Goal: Information Seeking & Learning: Understand process/instructions

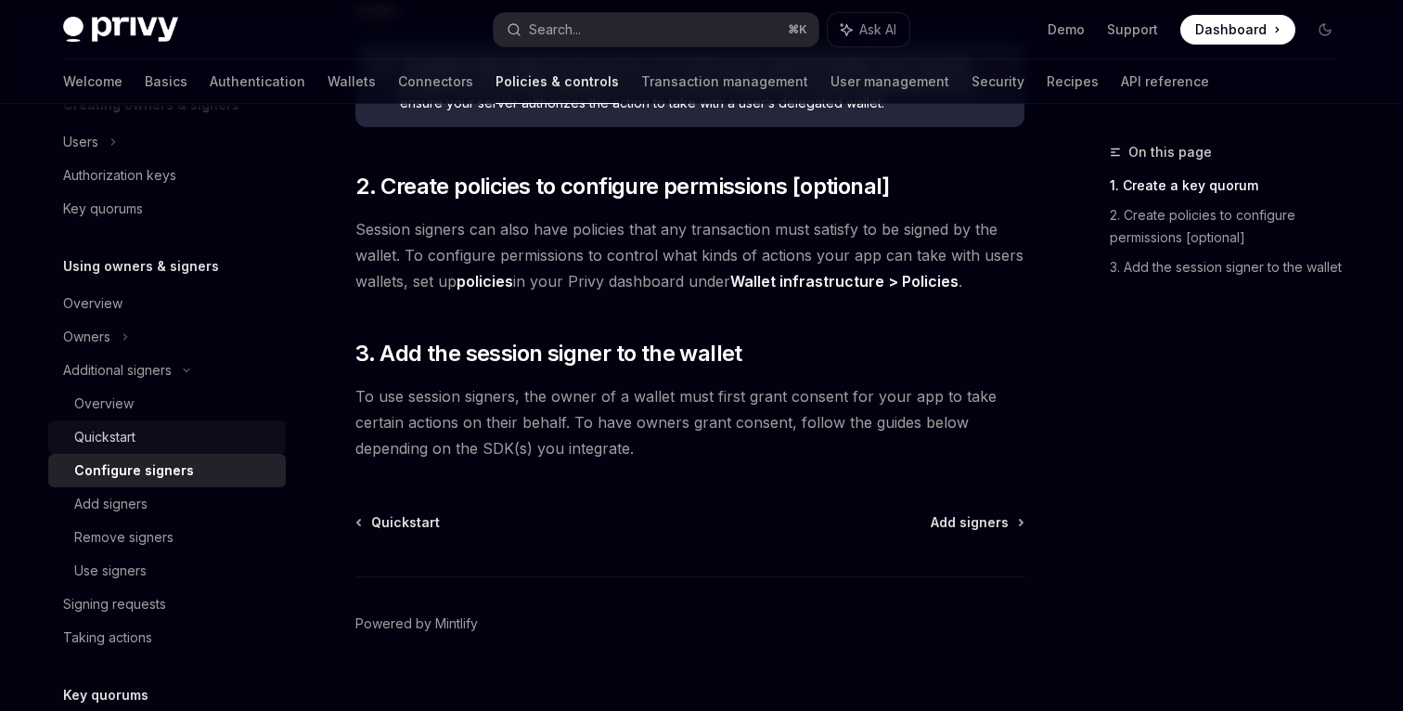
scroll to position [408, 0]
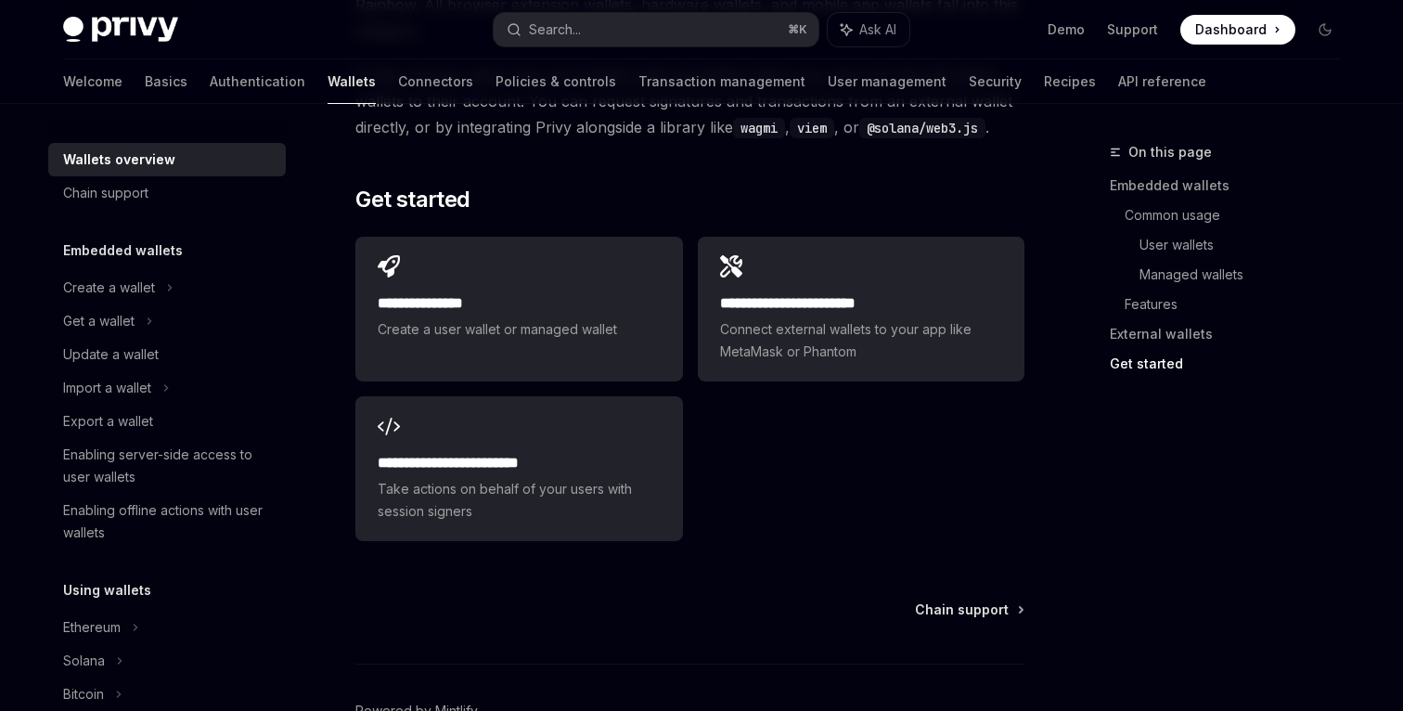
scroll to position [2983, 0]
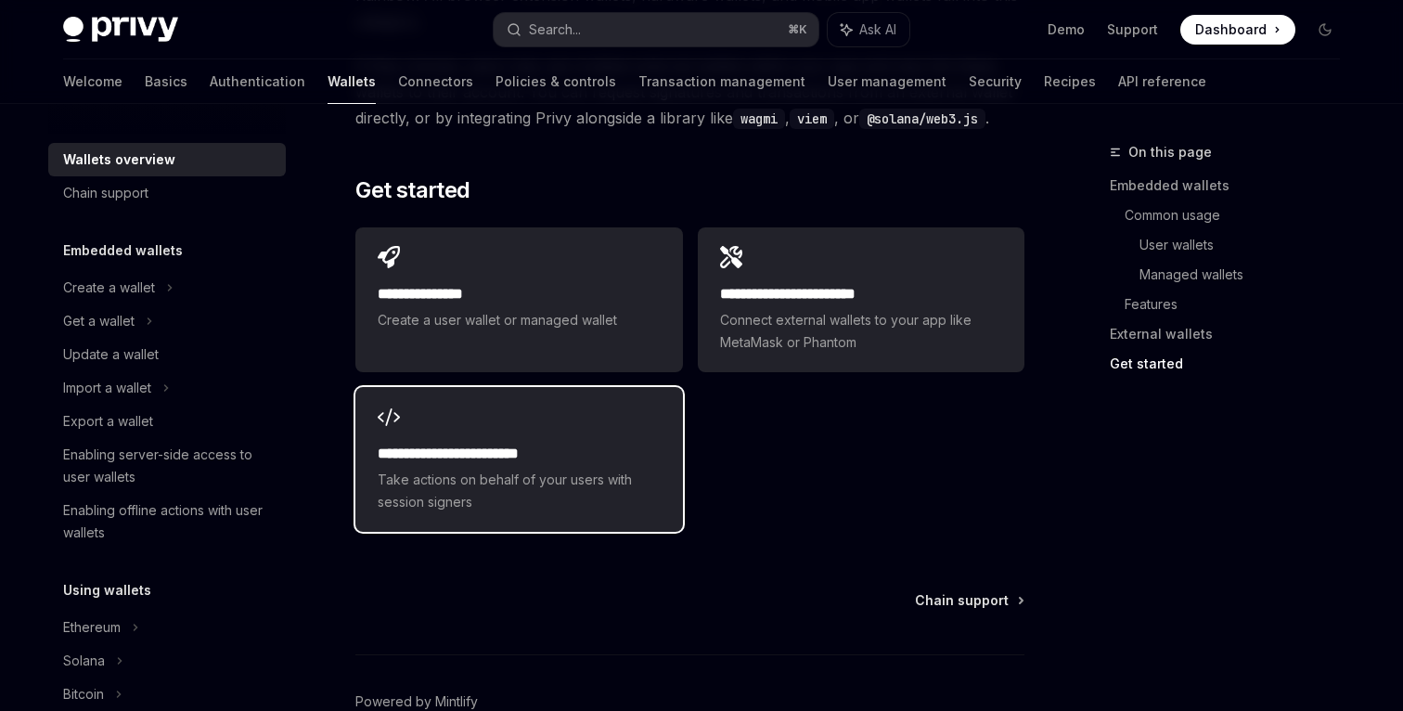
click at [424, 468] on span "Take actions on behalf of your users with session signers" at bounding box center [519, 490] width 282 height 45
type textarea "*"
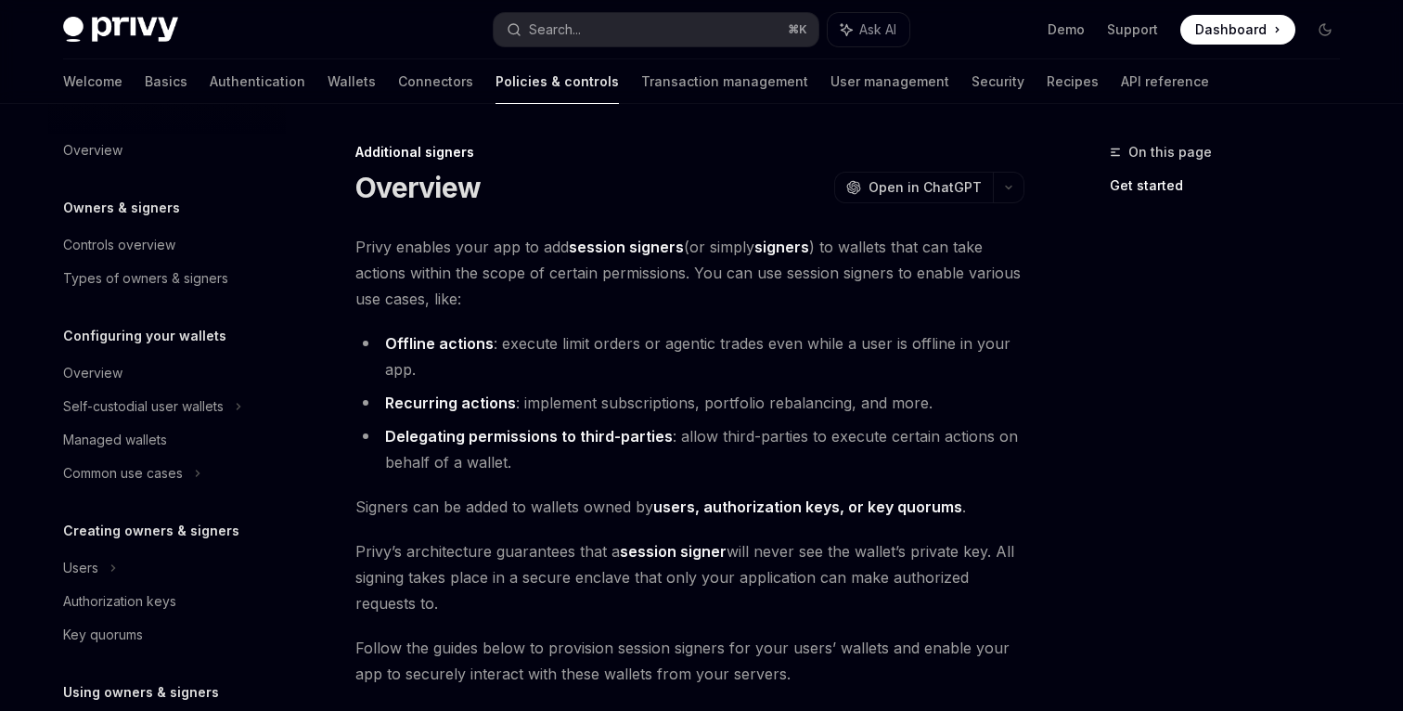
scroll to position [422, 0]
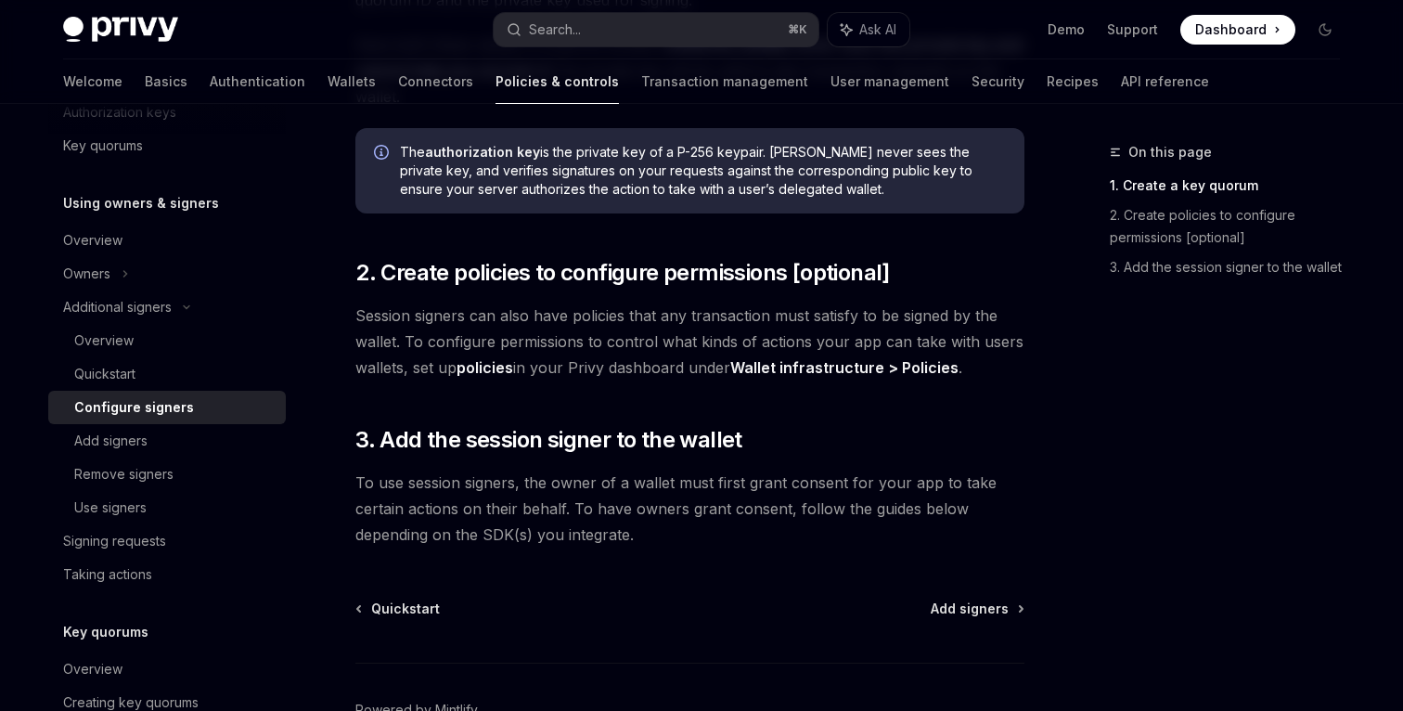
scroll to position [559, 0]
